Goal: Task Accomplishment & Management: Manage account settings

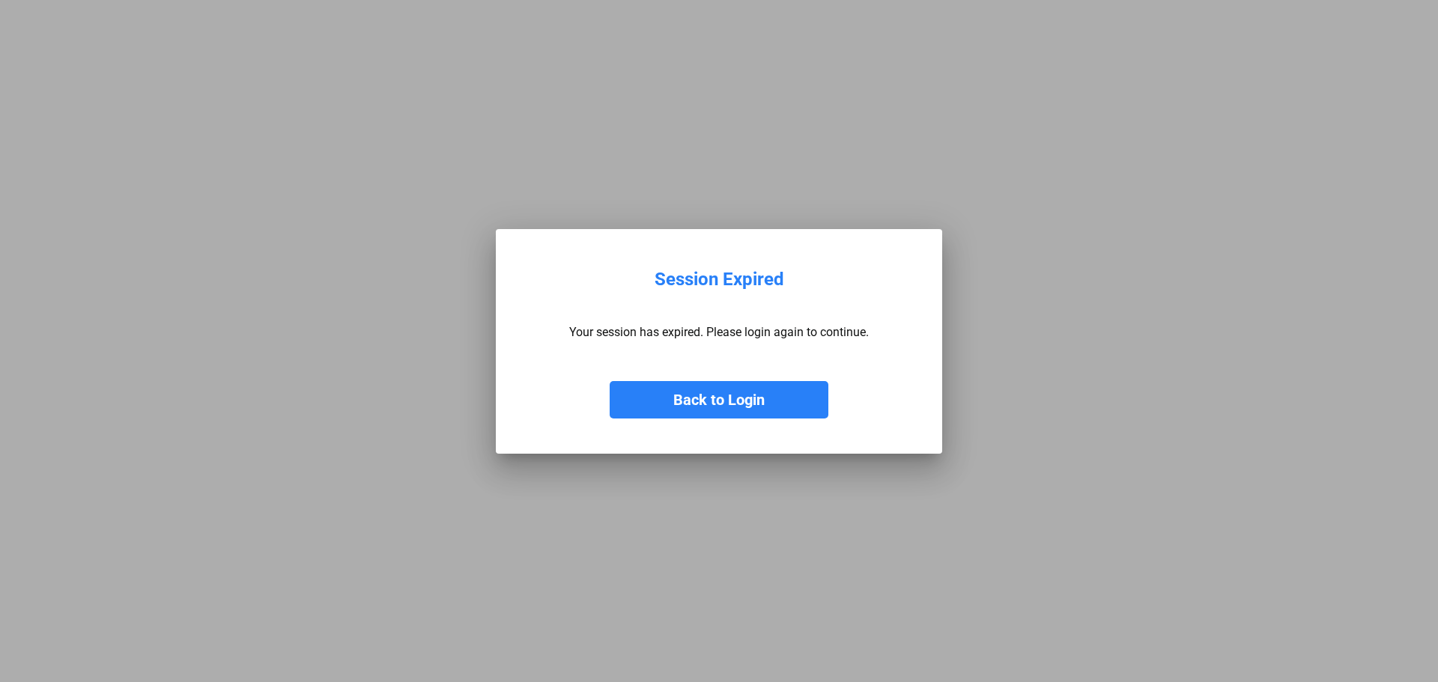
click at [712, 408] on button "Back to Login" at bounding box center [719, 399] width 219 height 37
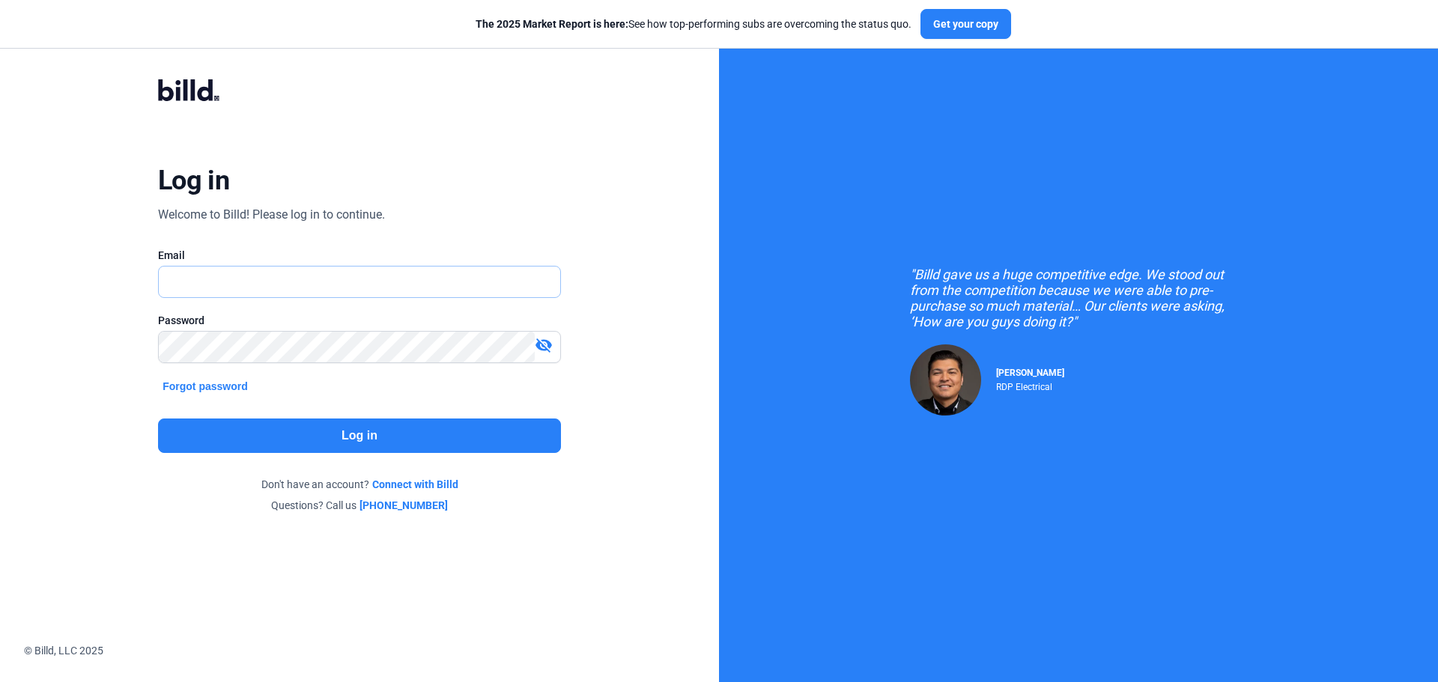
type input "[EMAIL_ADDRESS][DOMAIN_NAME]"
click at [416, 443] on button "Log in" at bounding box center [359, 436] width 403 height 34
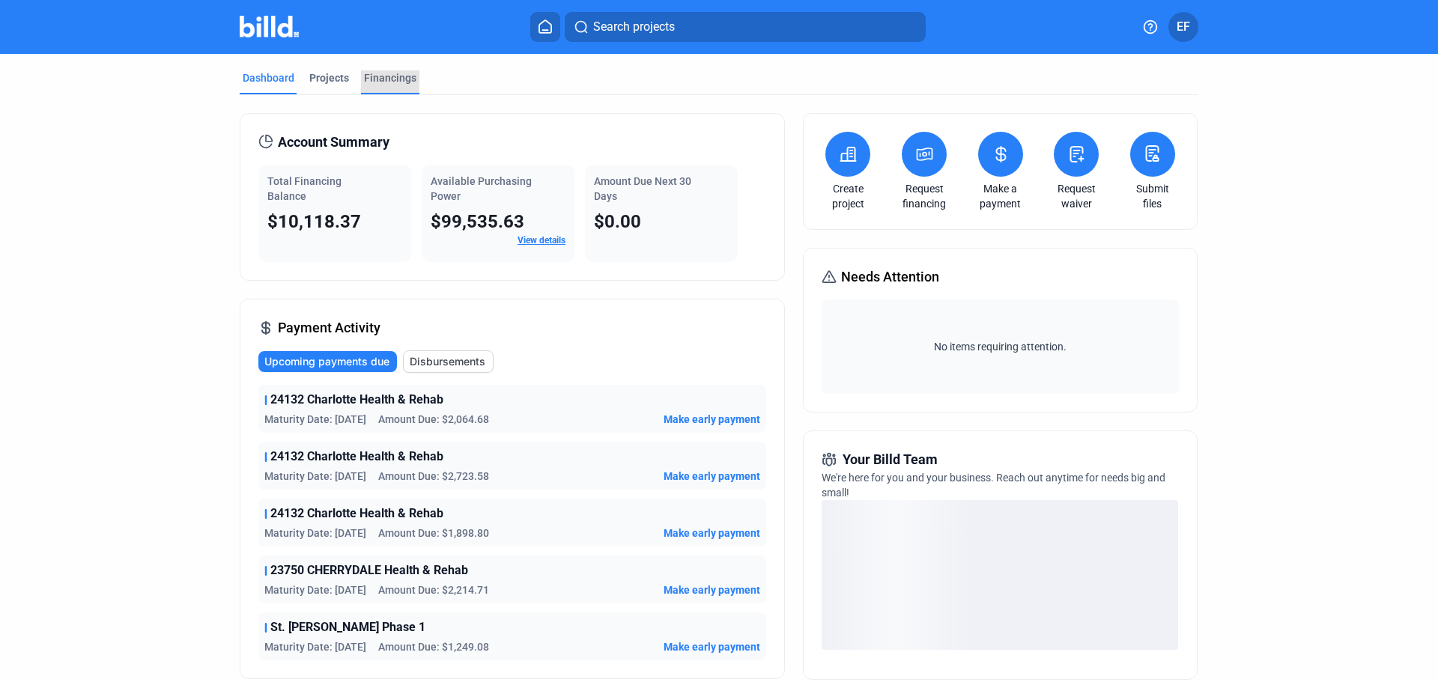
click at [384, 78] on div "Financings" at bounding box center [390, 77] width 52 height 15
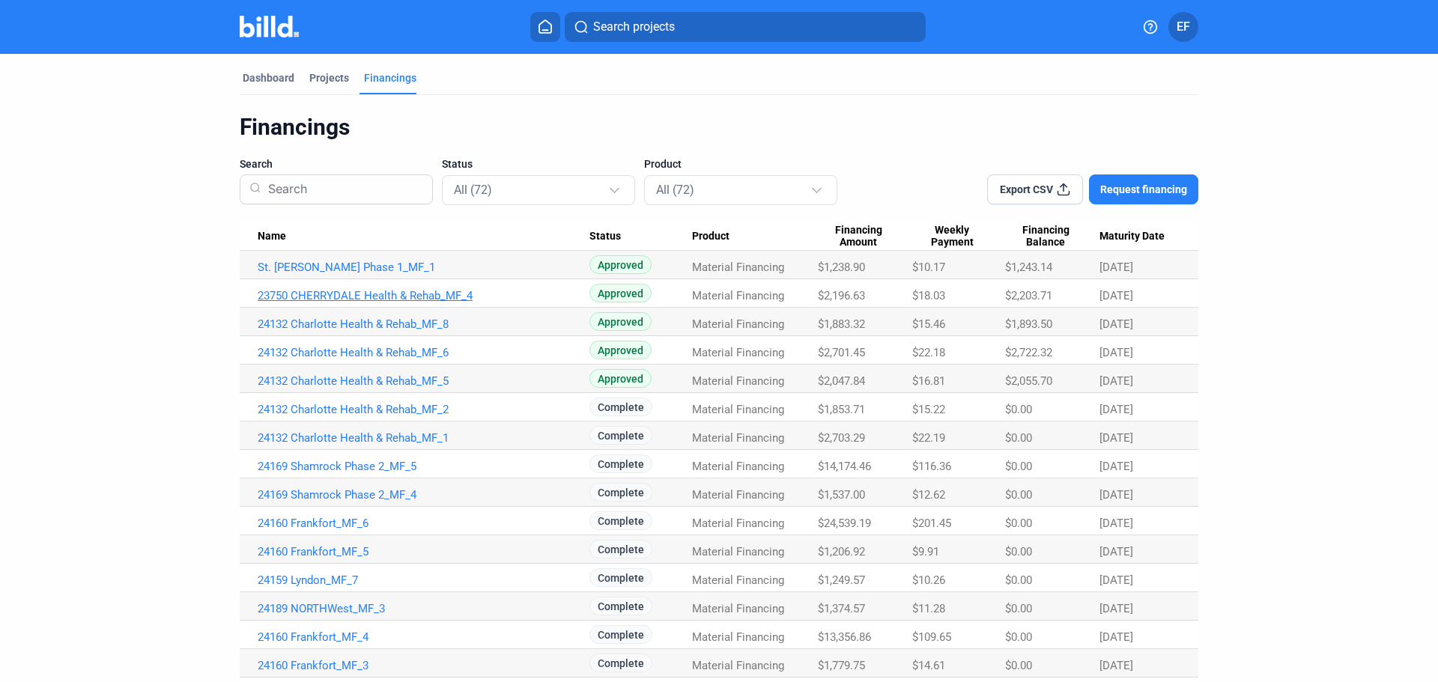
click at [384, 301] on link "23750 CHERRYDALE Health & Rehab_MF_4" at bounding box center [424, 295] width 332 height 13
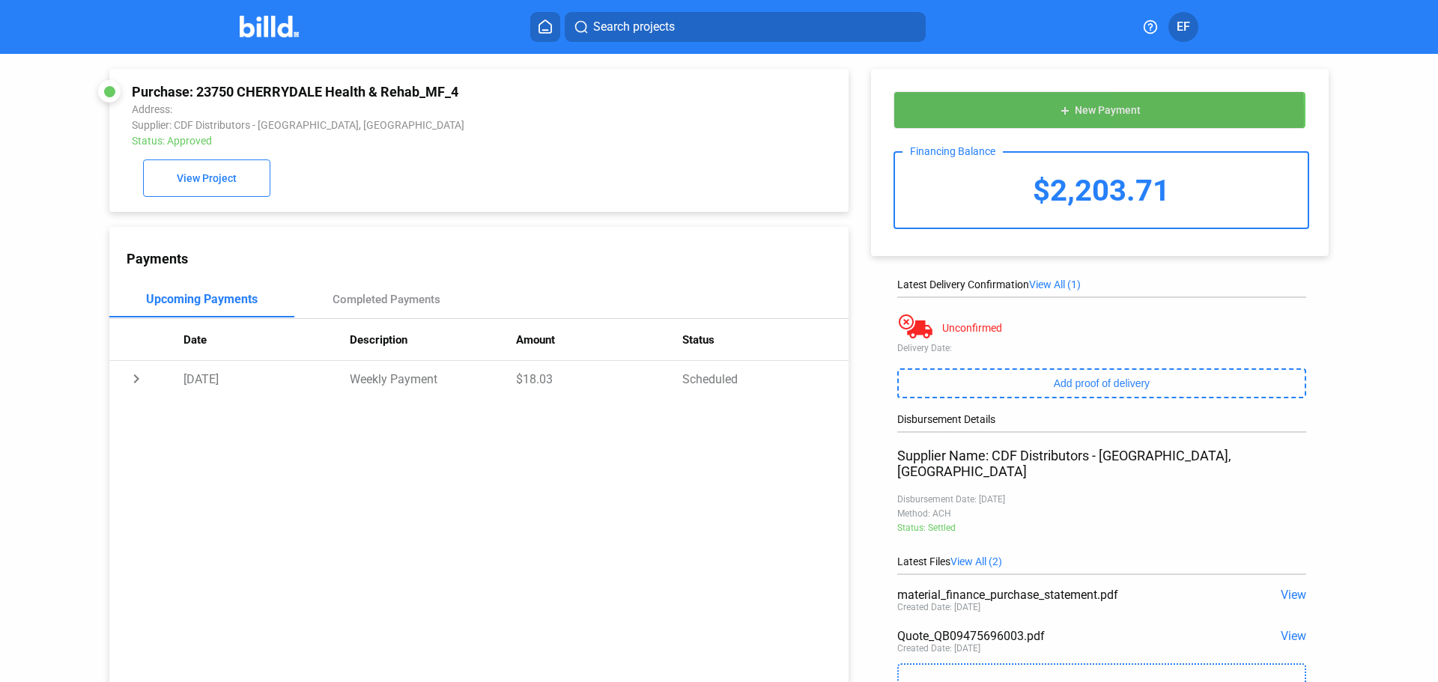
click at [919, 115] on button "add New Payment" at bounding box center [1100, 109] width 413 height 37
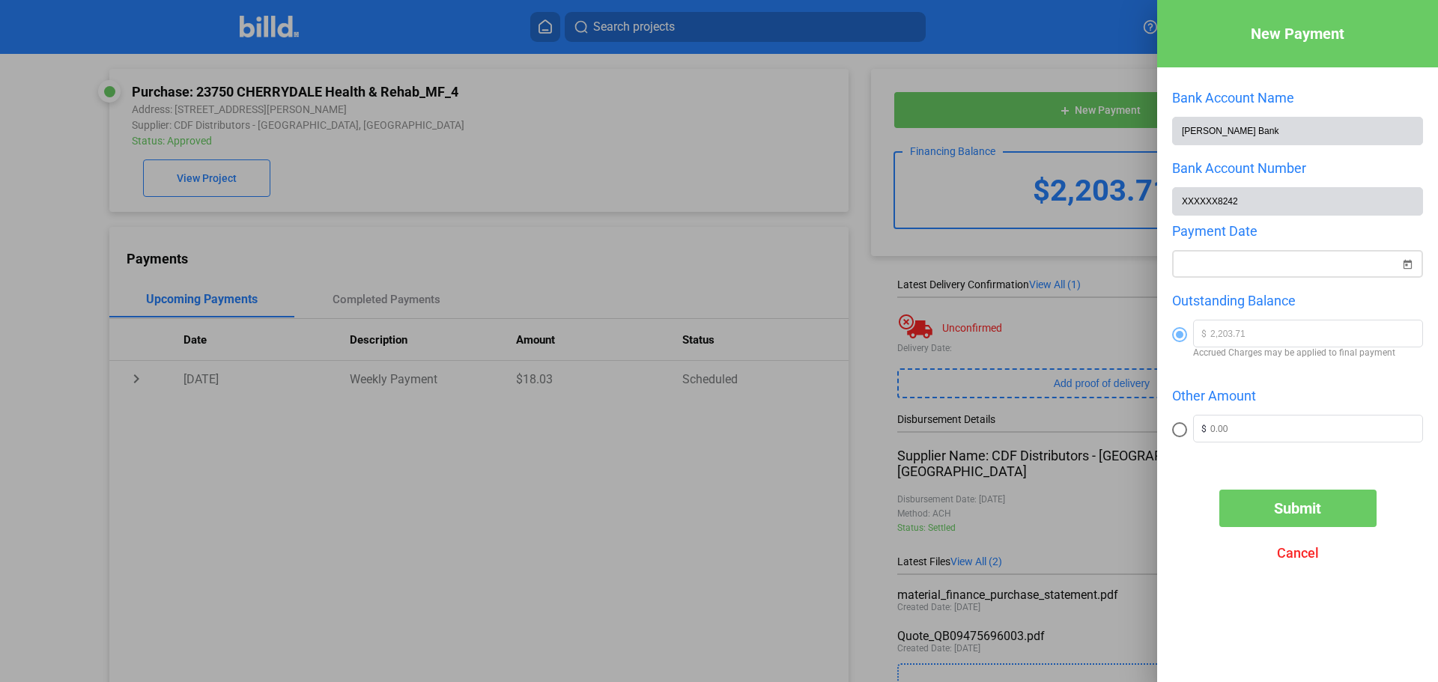
click at [1254, 277] on div at bounding box center [1290, 264] width 219 height 27
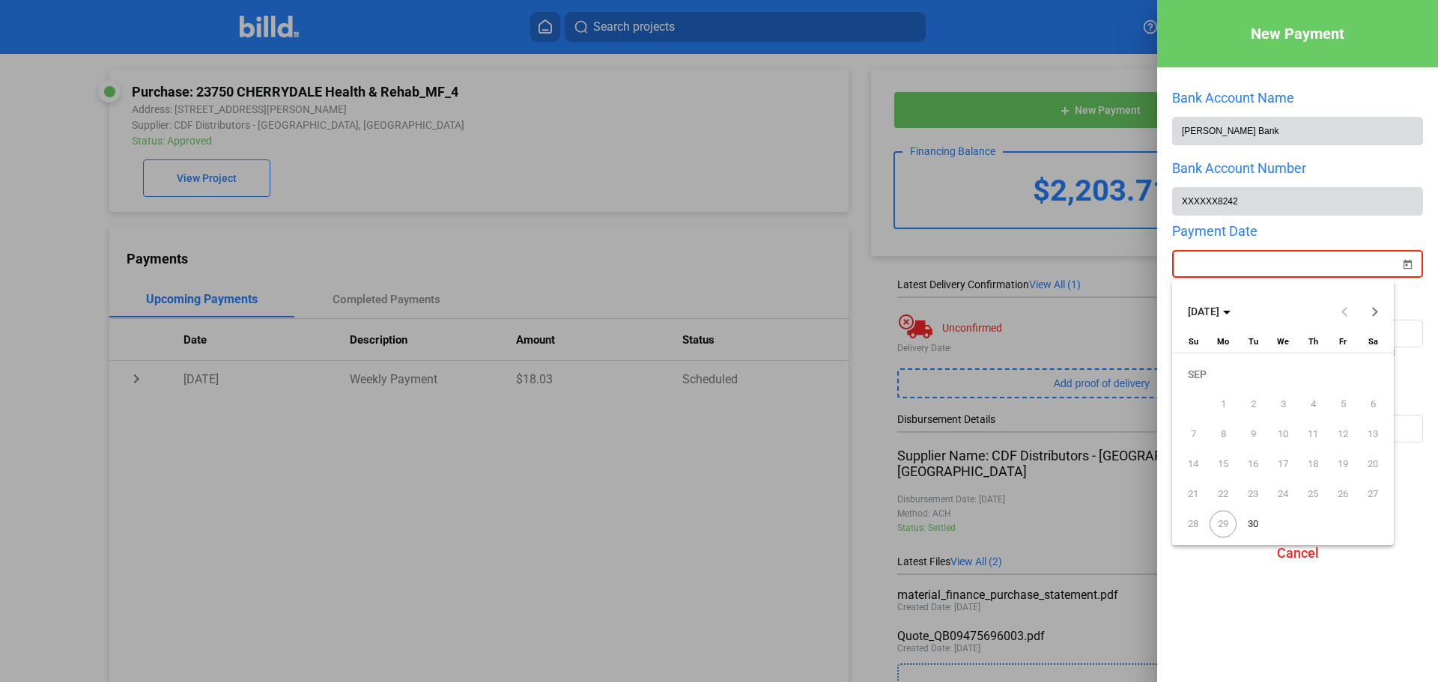
click at [1260, 524] on span "30" at bounding box center [1253, 524] width 27 height 27
type input "[DATE]"
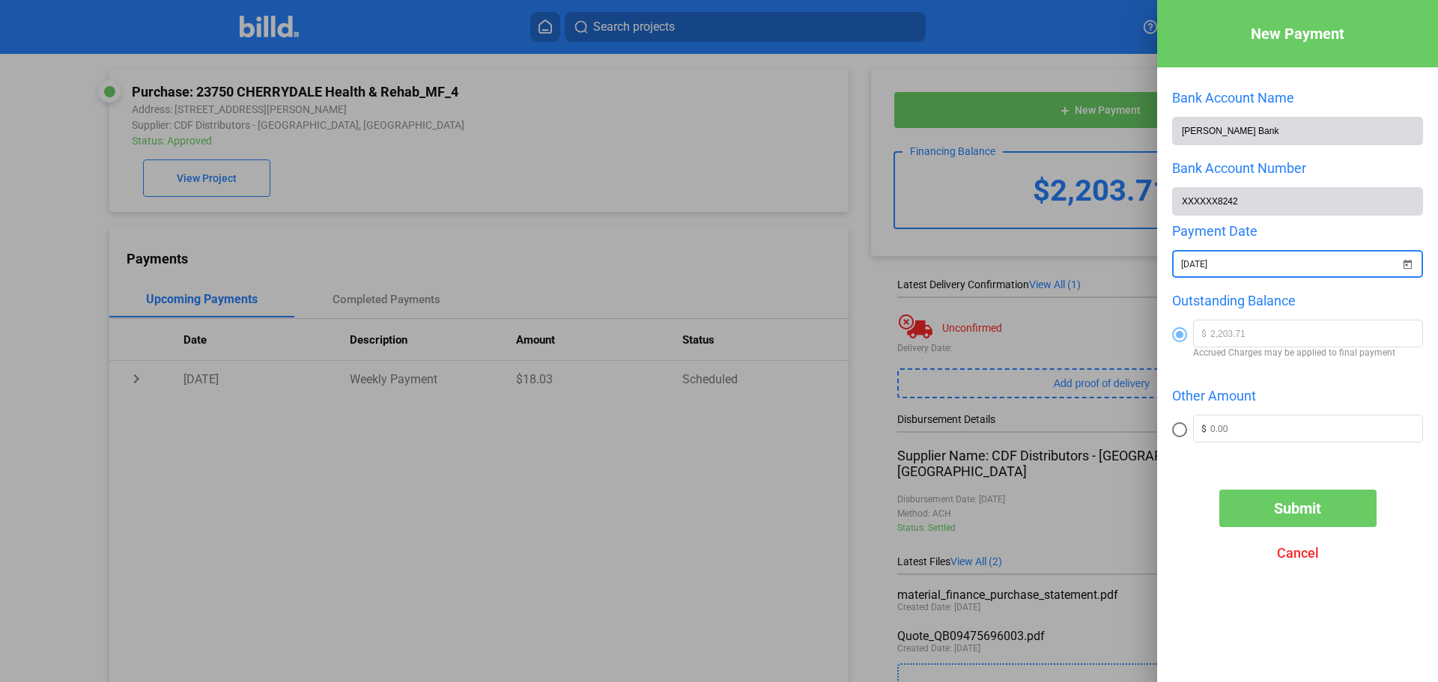
click at [1292, 512] on span "Submit" at bounding box center [1297, 509] width 47 height 18
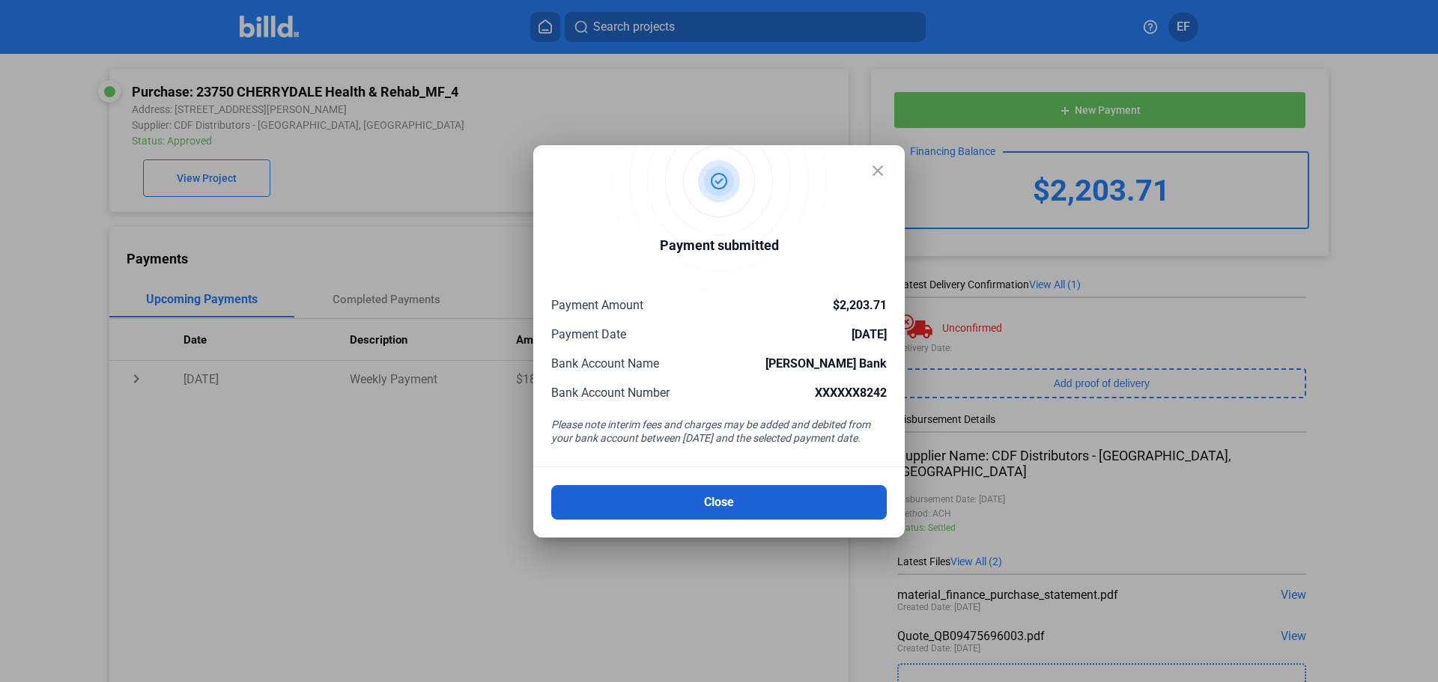
click at [722, 502] on button "Close" at bounding box center [719, 502] width 336 height 34
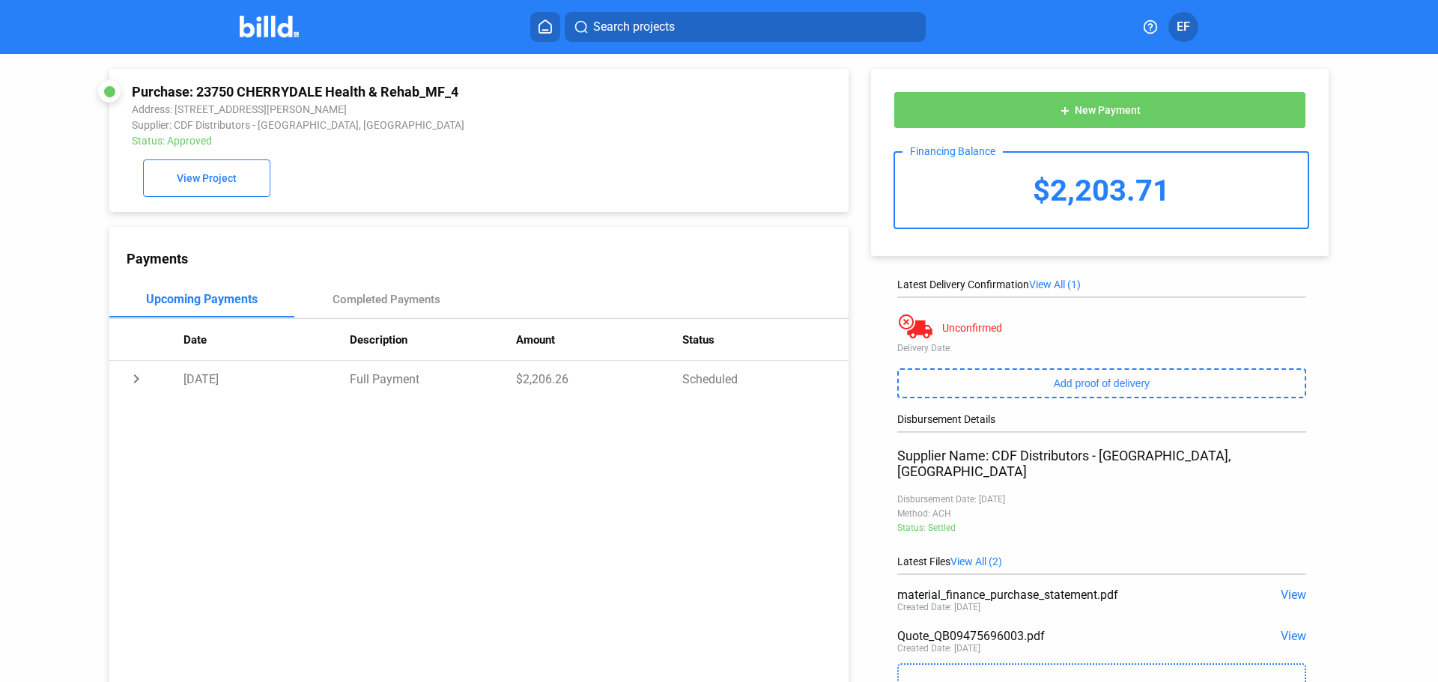
click at [256, 32] on img at bounding box center [269, 27] width 59 height 22
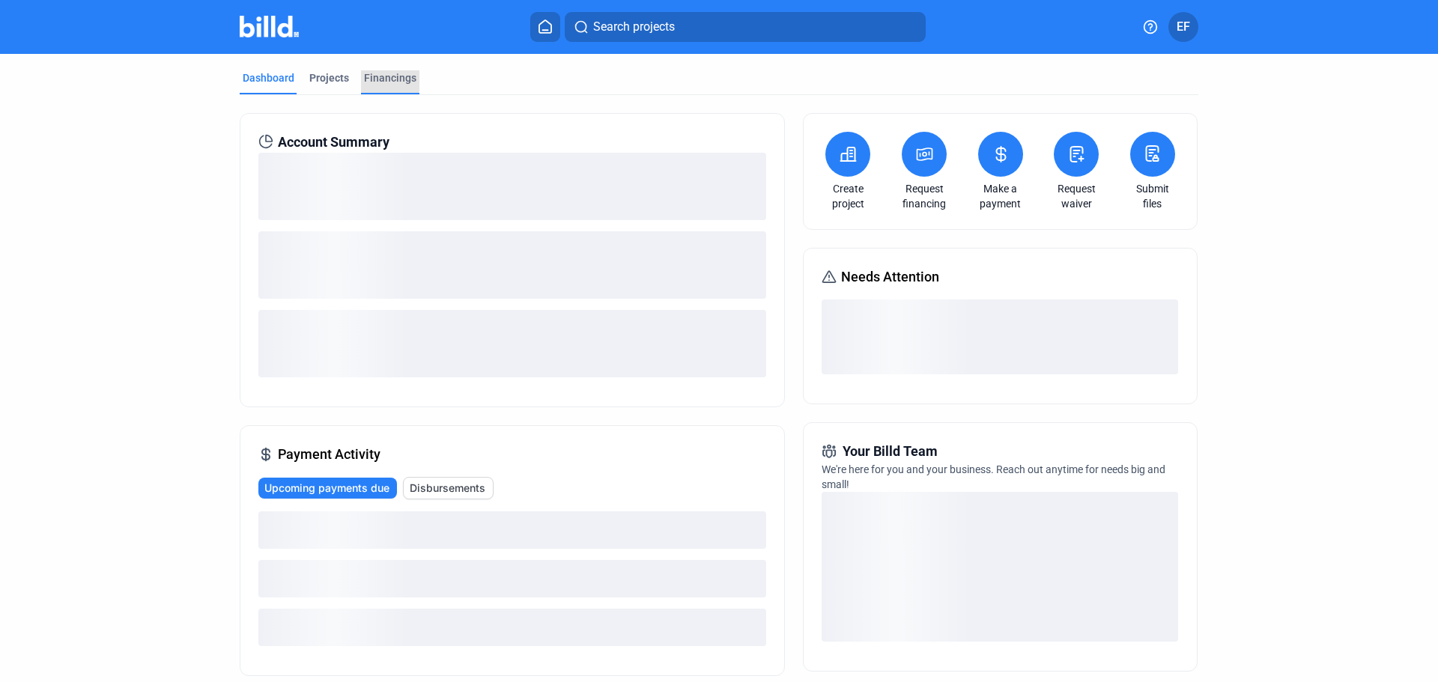
click at [379, 81] on div "Financings" at bounding box center [390, 77] width 52 height 15
